Goal: Information Seeking & Learning: Learn about a topic

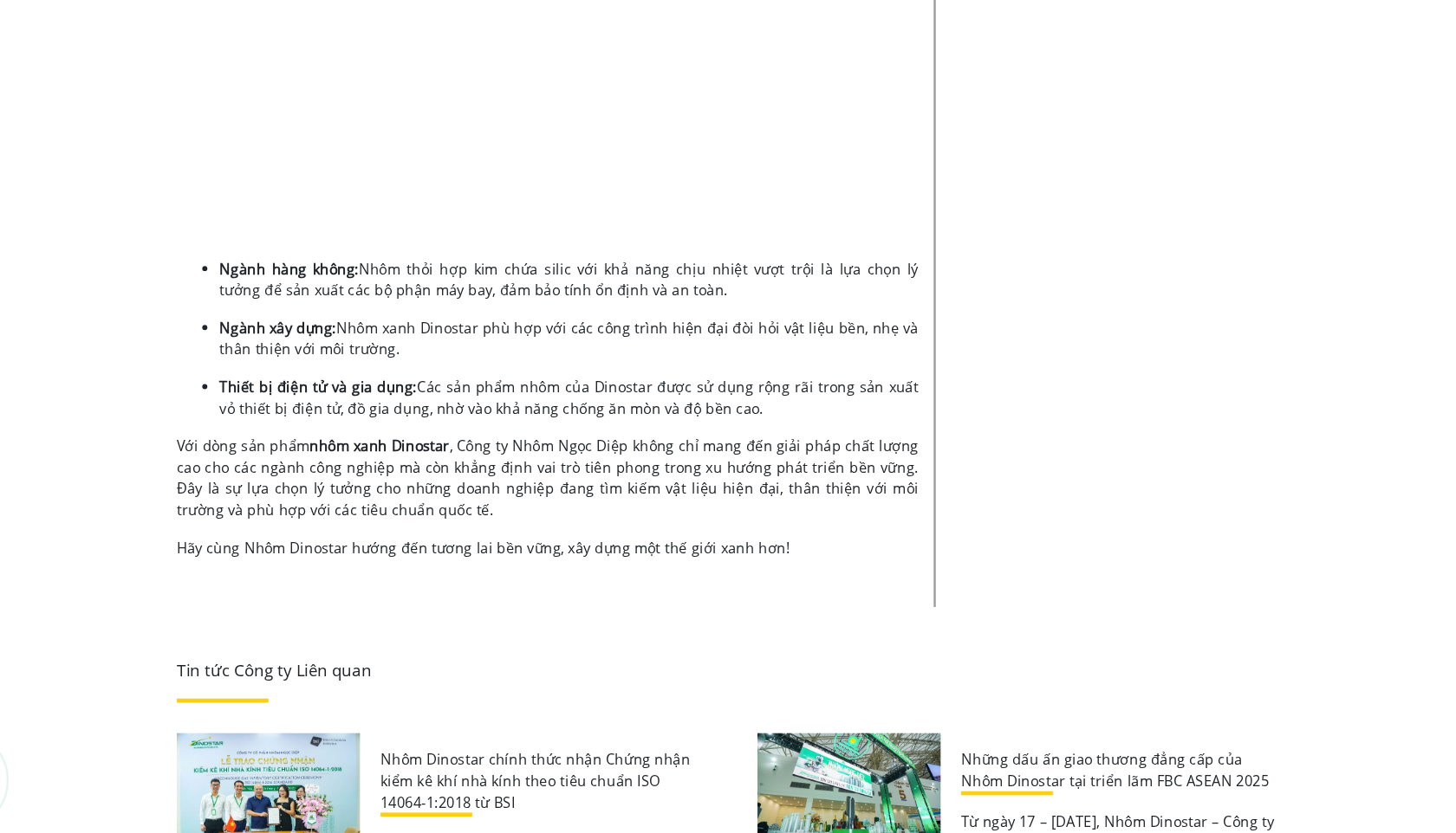
scroll to position [4011, 0]
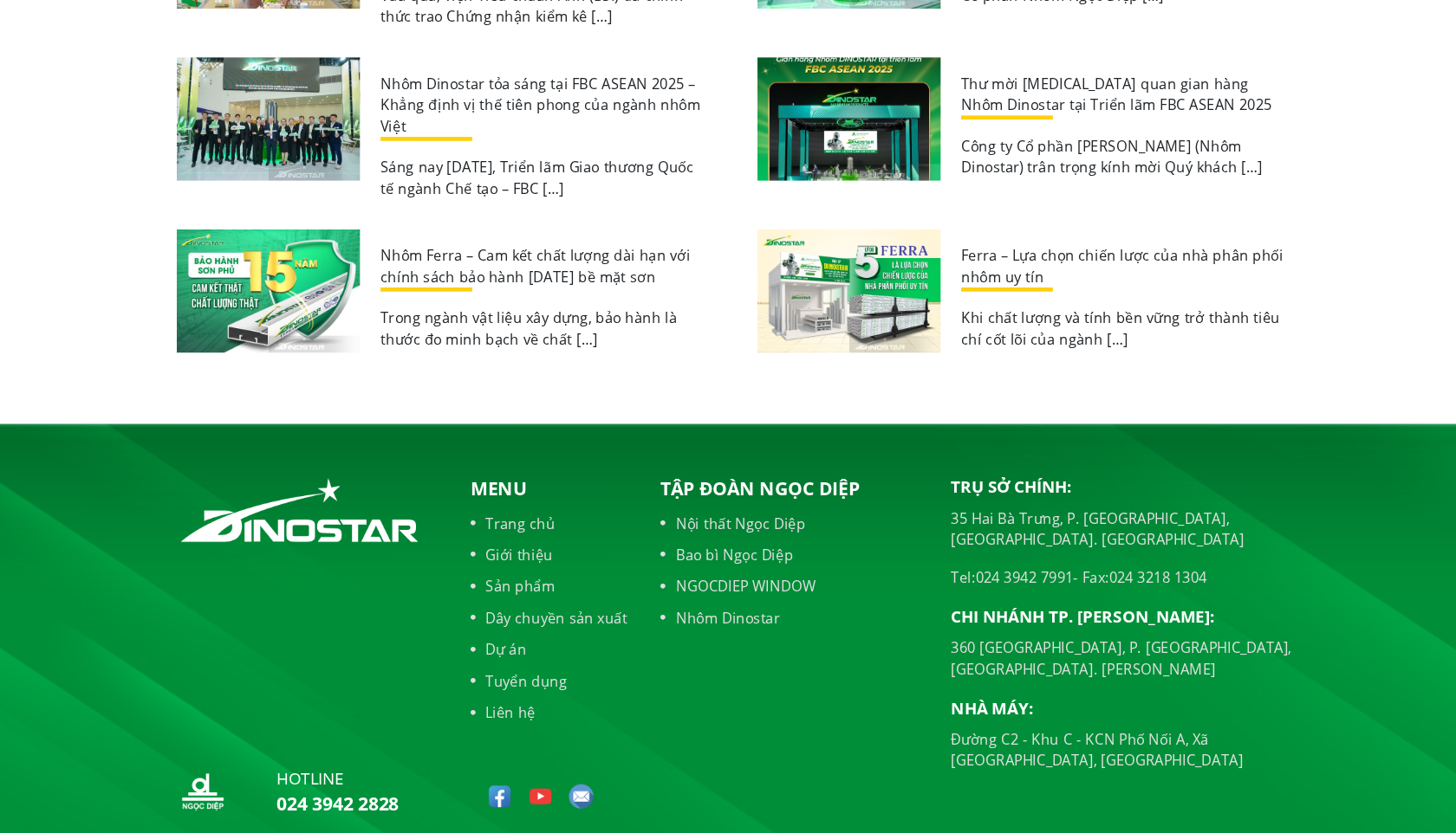
click at [536, 614] on link "Sản phẩm" at bounding box center [563, 623] width 134 height 19
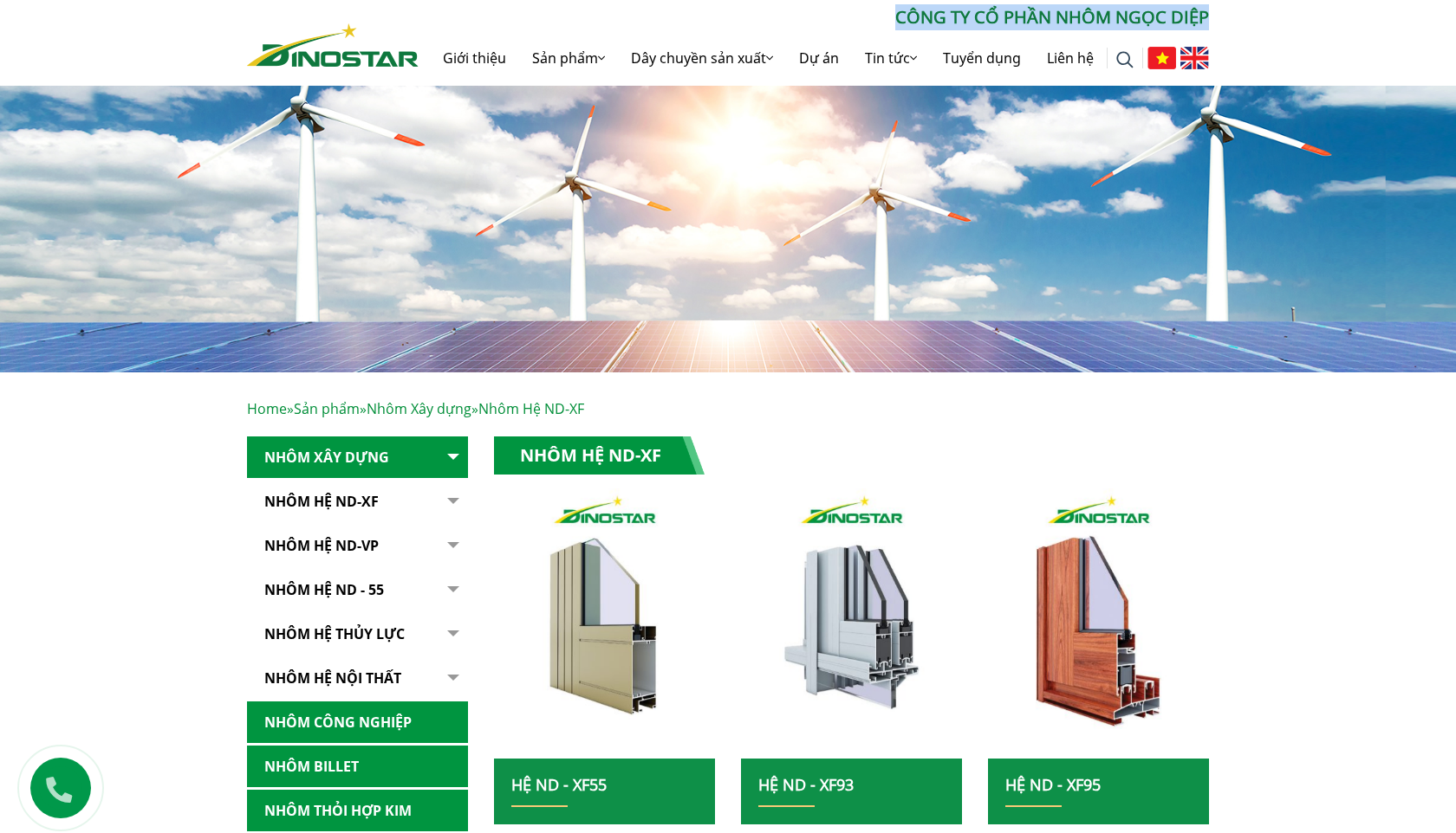
drag, startPoint x: 888, startPoint y: 22, endPoint x: 1219, endPoint y: 25, distance: 331.0
click at [1219, 25] on div "Tìm kiếm cho: ******** CÔNG TY CỔ PHẦN NHÔM NGỌC DIỆP Giới thiệu Sản phẩm Sản p…" at bounding box center [728, 45] width 988 height 82
copy p "CÔNG TY CỔ PHẦN NHÔM NGỌC DIỆP"
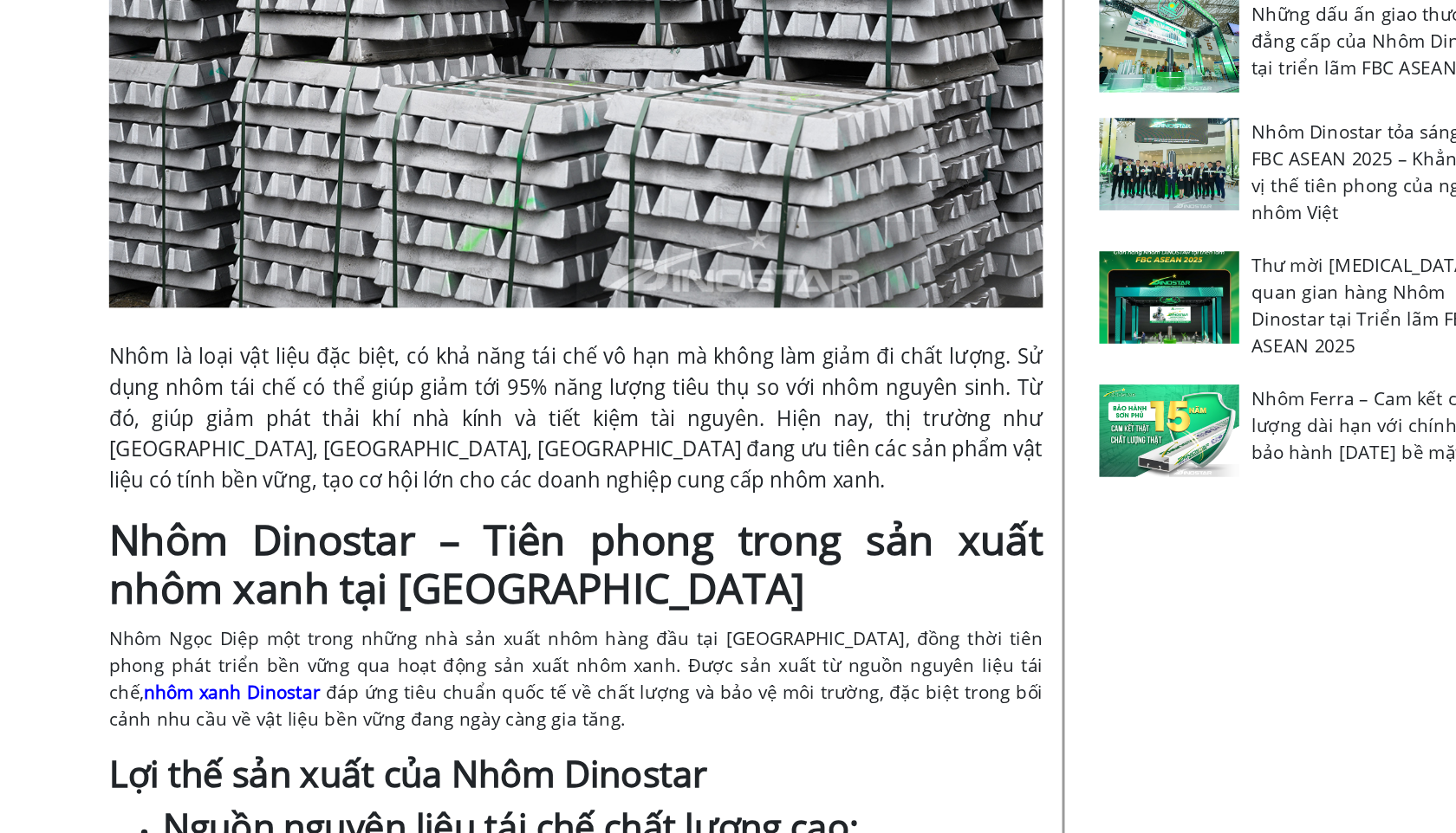
scroll to position [938, 0]
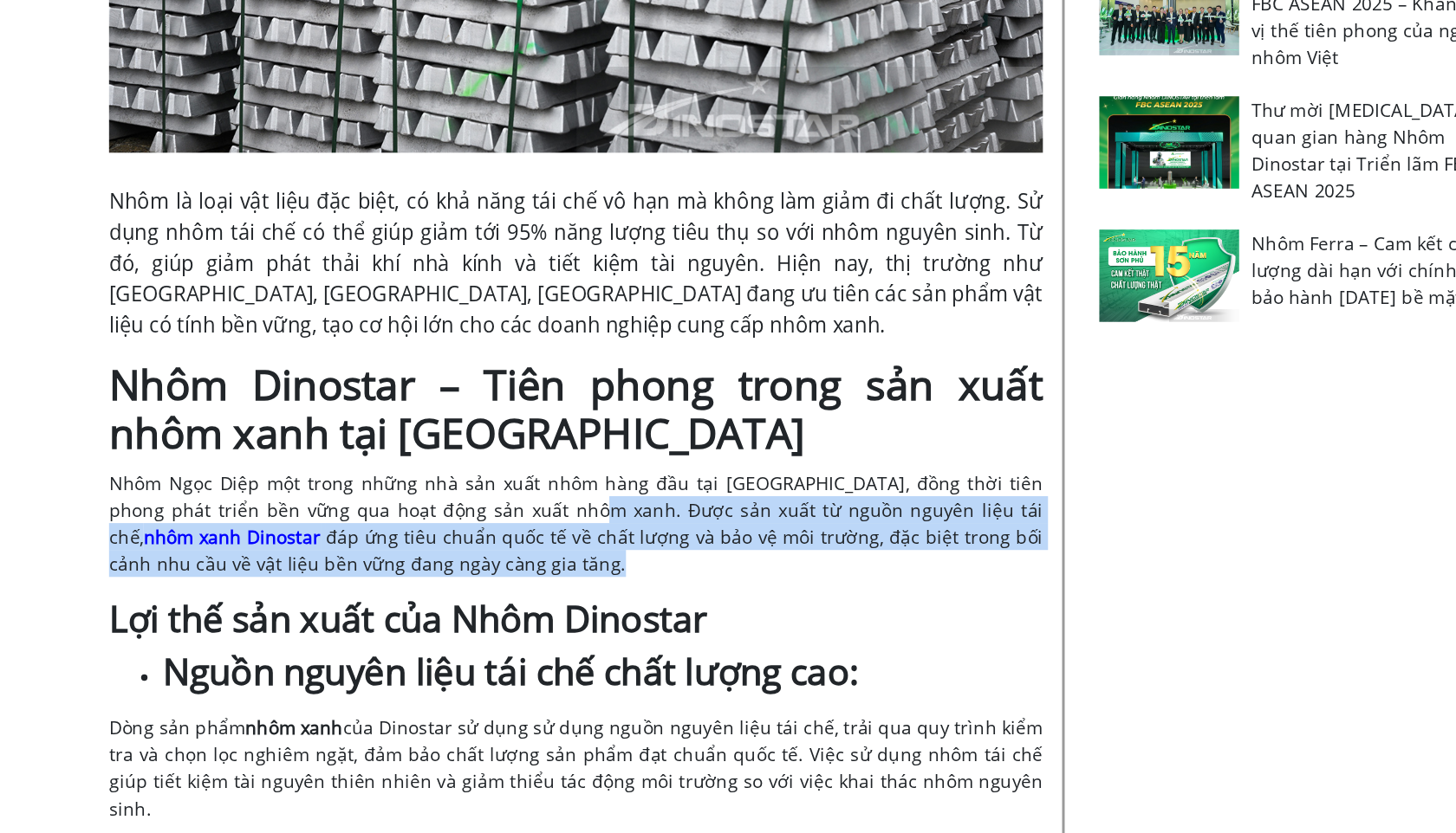
drag, startPoint x: 541, startPoint y: 596, endPoint x: 573, endPoint y: 635, distance: 50.4
click at [573, 635] on p "Nhôm Ngọc Diệp một trong những nhà sản xuất nhôm hàng đầu tại [GEOGRAPHIC_DATA]…" at bounding box center [562, 623] width 631 height 72
copy p "ược sản xuất từ nguồn nguyên liệu tái chế, nhôm xanh Dinostar đáp ứng tiêu chuẩ…"
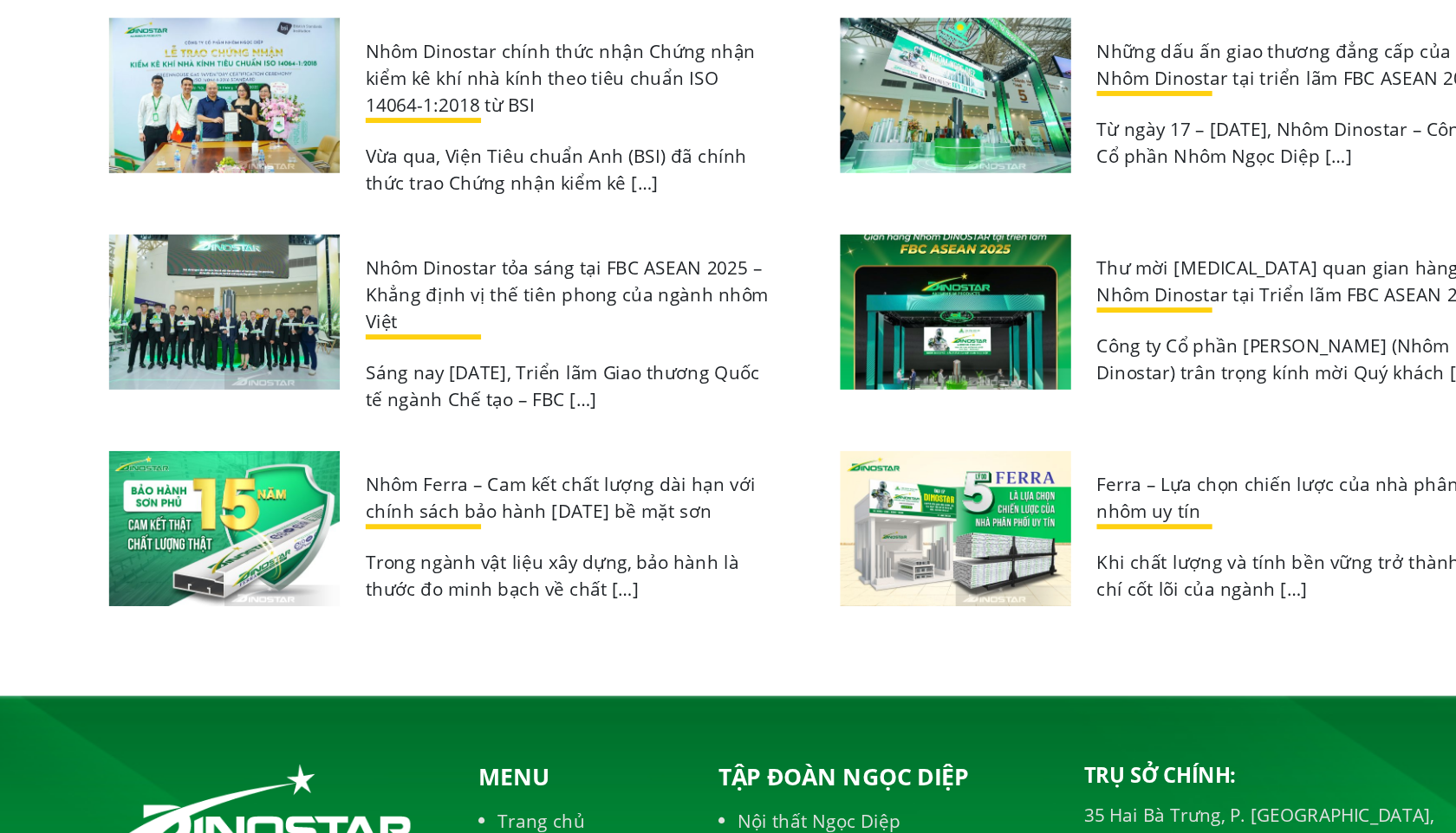
scroll to position [4011, 0]
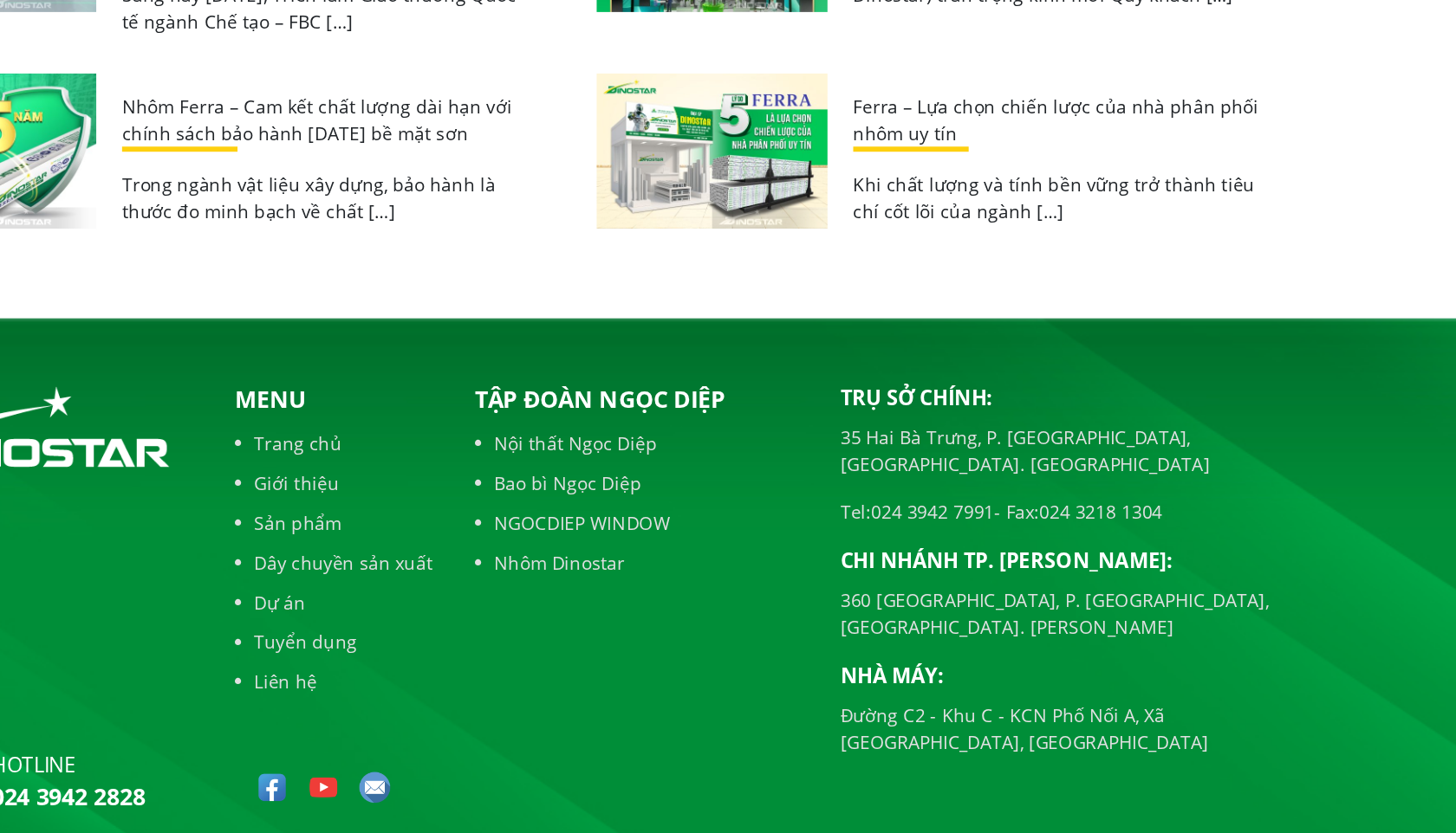
drag, startPoint x: 908, startPoint y: 509, endPoint x: 1011, endPoint y: 543, distance: 108.5
click at [1012, 543] on div "Trụ sở chính: 35 Hai Bà Trưng, P. Cửa Nam, Tp. Hà Nội Tel: 024 3942 7991 - Fax:…" at bounding box center [1057, 655] width 303 height 252
copy div "35 Hai Bà Trưng, P. Cửa Nam, Tp. Hà Nội Tel: 024 3942 7991"
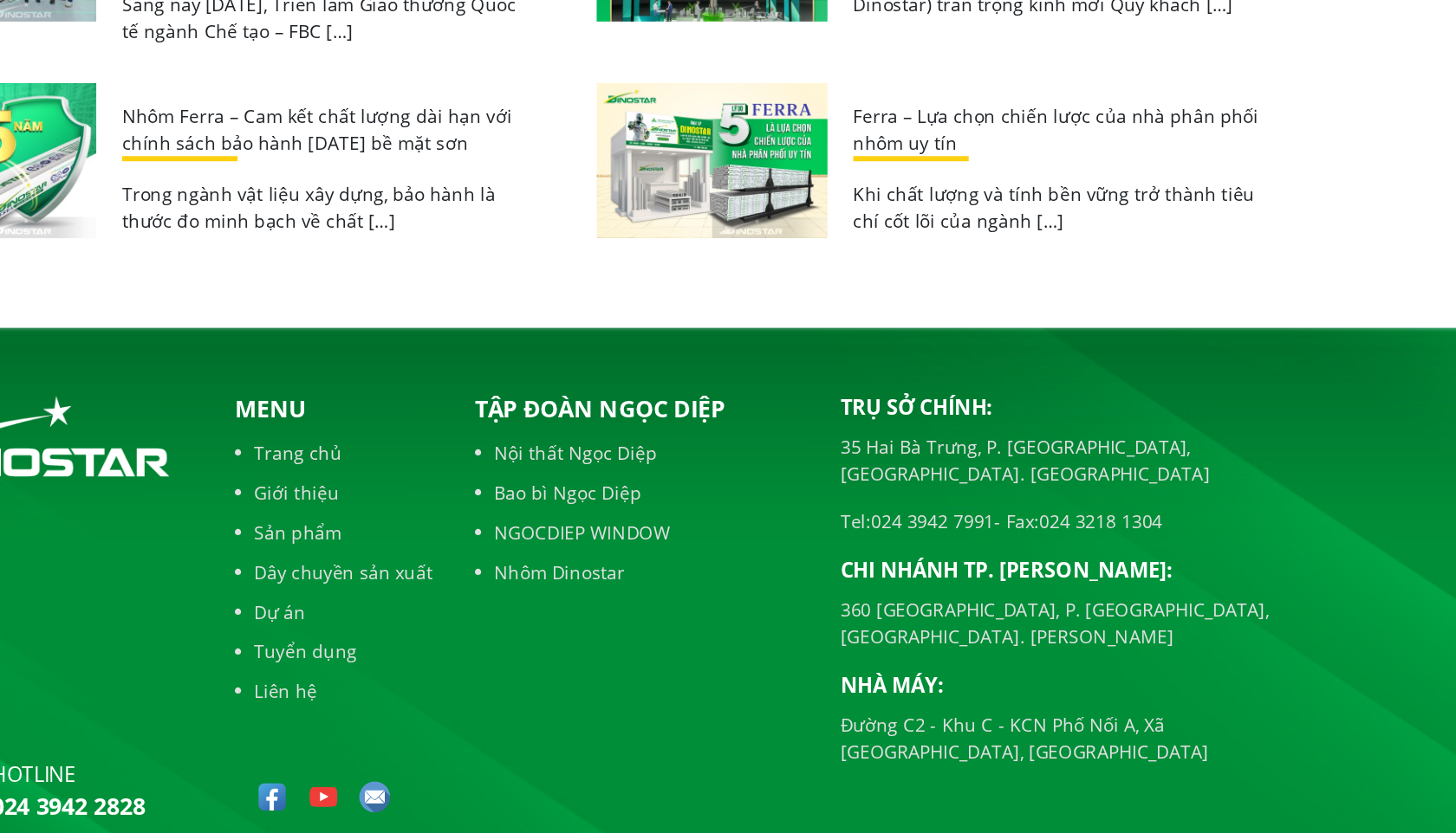
click at [722, 641] on link "Nhôm Dinostar" at bounding box center [769, 650] width 221 height 19
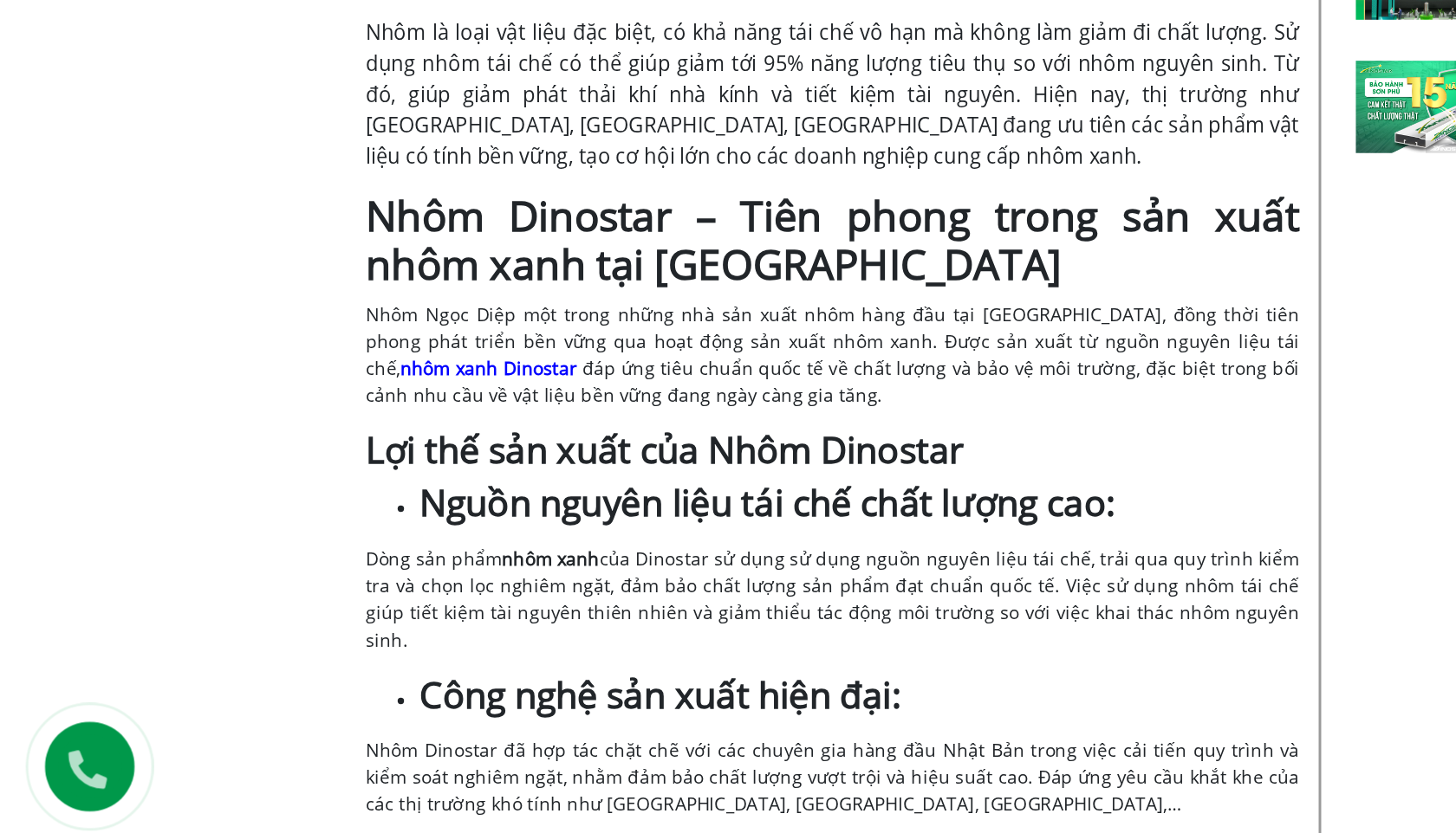
scroll to position [1054, 0]
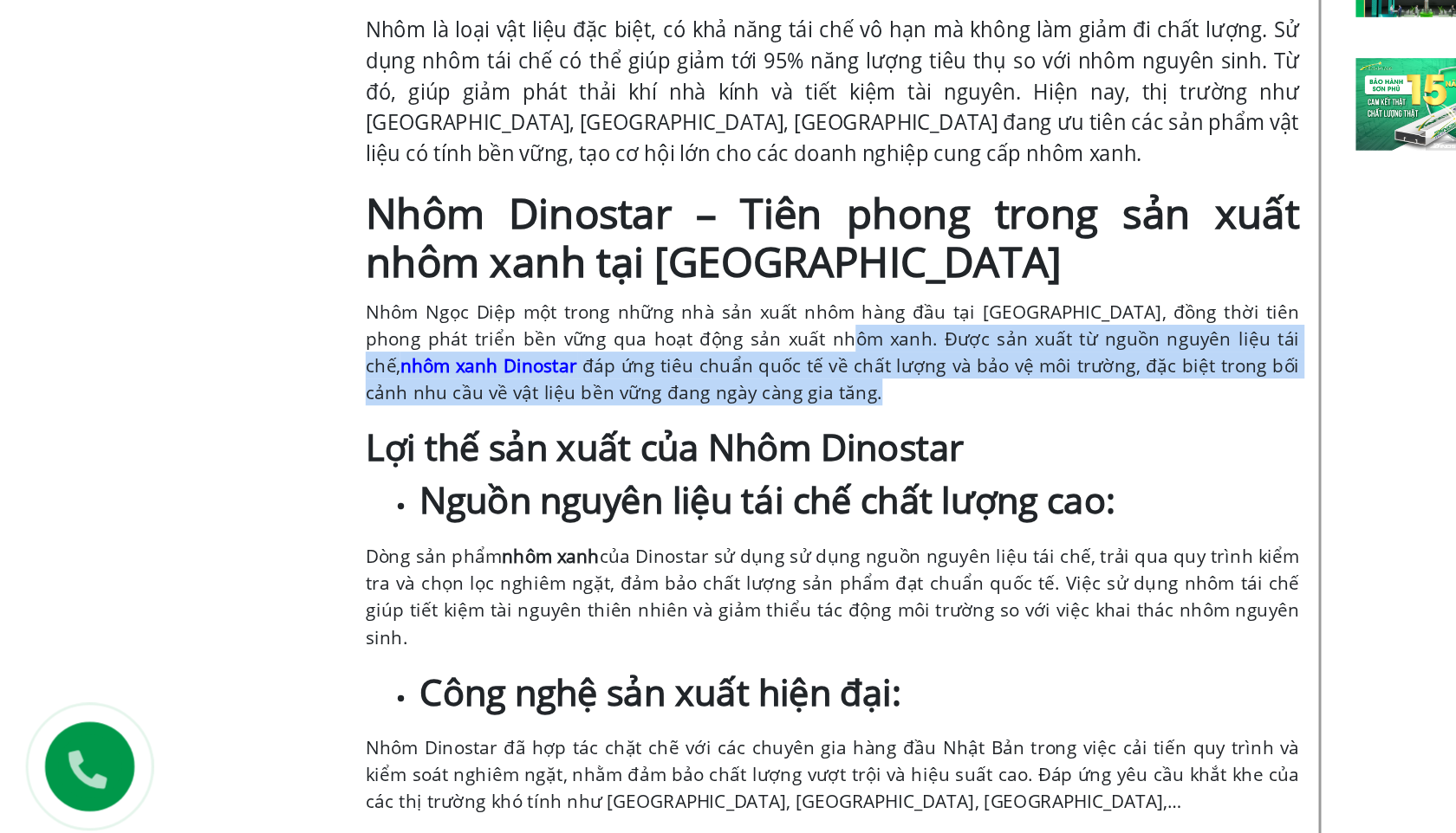
drag, startPoint x: 538, startPoint y: 479, endPoint x: 548, endPoint y: 509, distance: 31.6
click at [548, 509] on p "Nhôm Ngọc Diệp một trong những nhà sản xuất nhôm hàng đầu tại [GEOGRAPHIC_DATA]…" at bounding box center [562, 507] width 631 height 72
copy p "Được sản xuất từ nguồn nguyên liệu tái chế, nhôm xanh Dinostar đáp ứng tiêu chu…"
